Goal: Navigation & Orientation: Find specific page/section

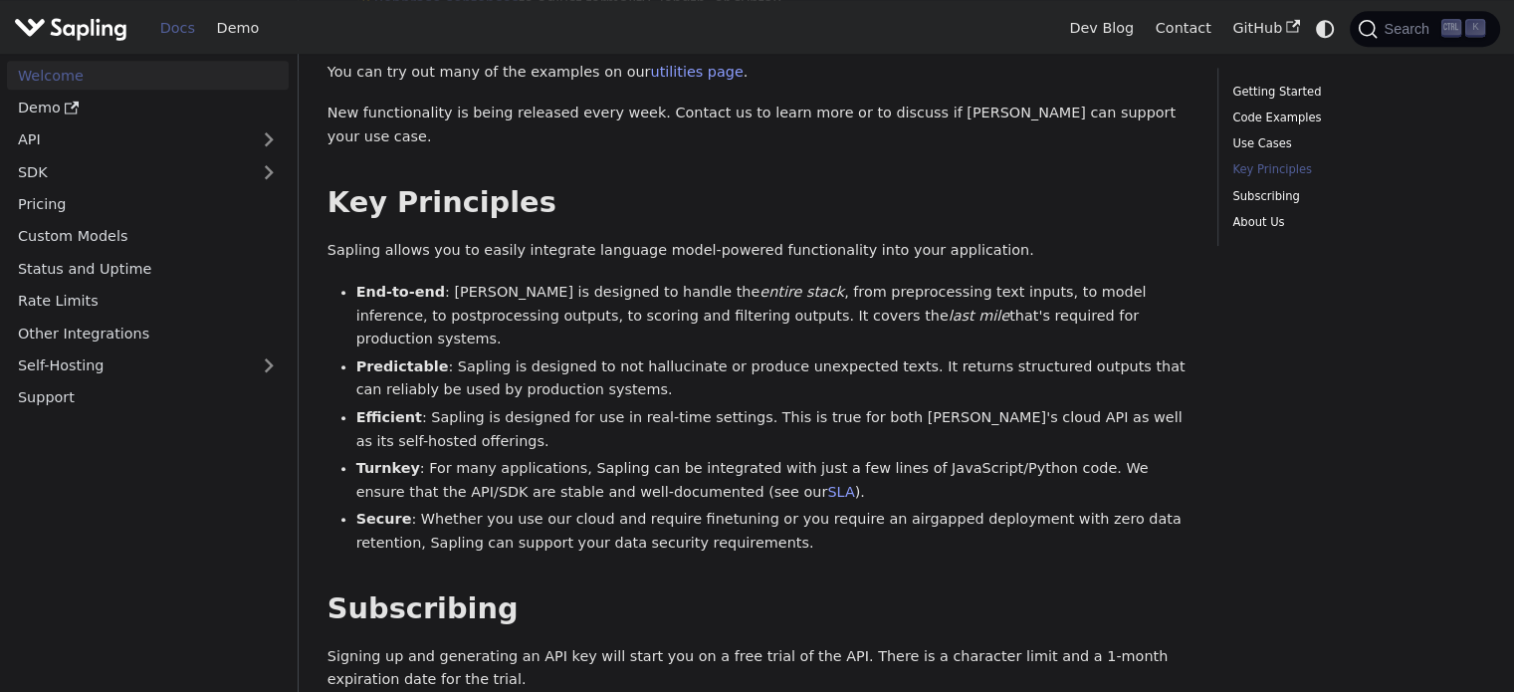
scroll to position [1359, 0]
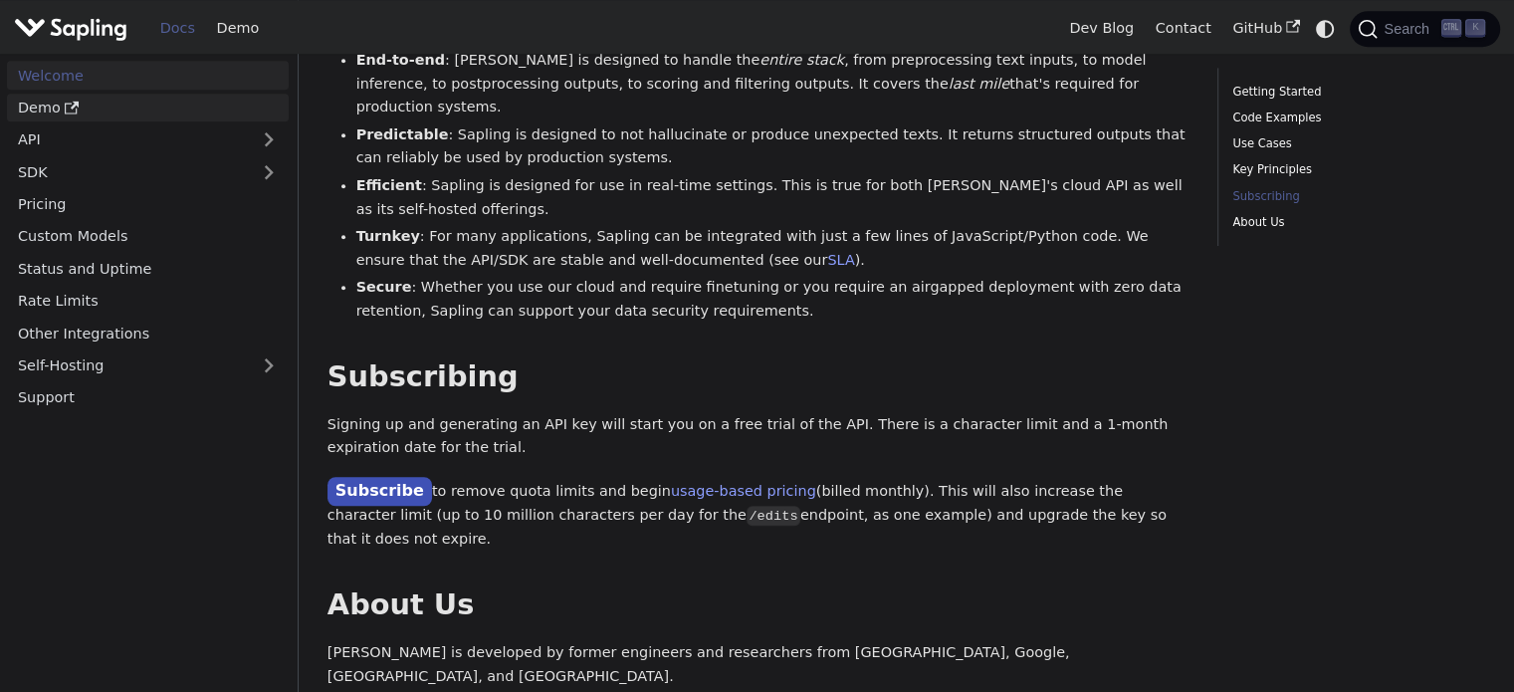
click at [116, 118] on link "Demo" at bounding box center [148, 108] width 282 height 29
